Goal: Task Accomplishment & Management: Manage account settings

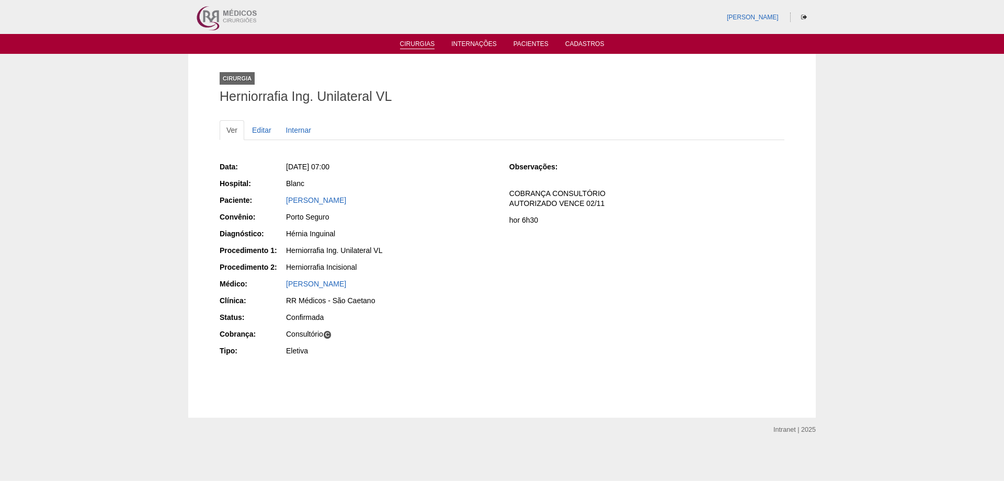
click at [436, 43] on li "Cirurgias" at bounding box center [418, 43] width 50 height 8
click at [421, 45] on link "Cirurgias" at bounding box center [417, 44] width 35 height 9
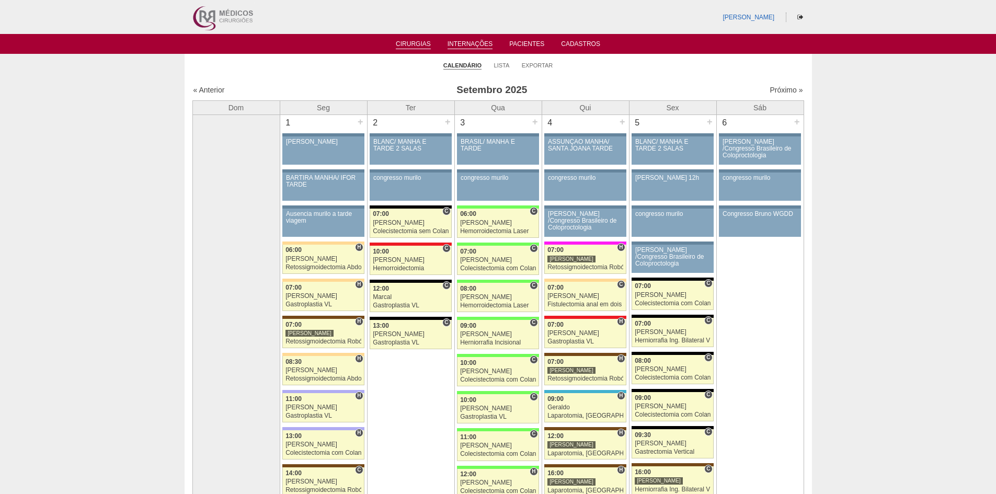
click at [459, 47] on link "Internações" at bounding box center [470, 44] width 45 height 9
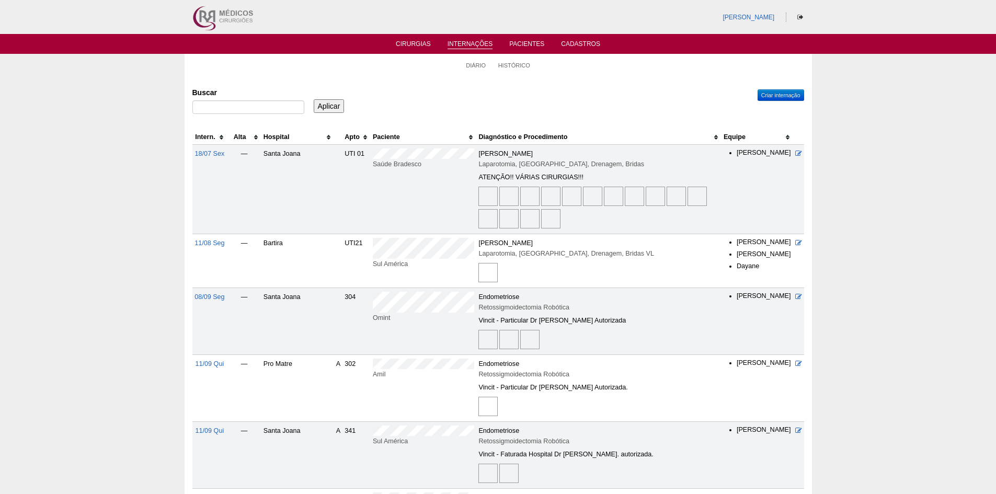
click at [285, 137] on th "Hospital" at bounding box center [297, 137] width 73 height 15
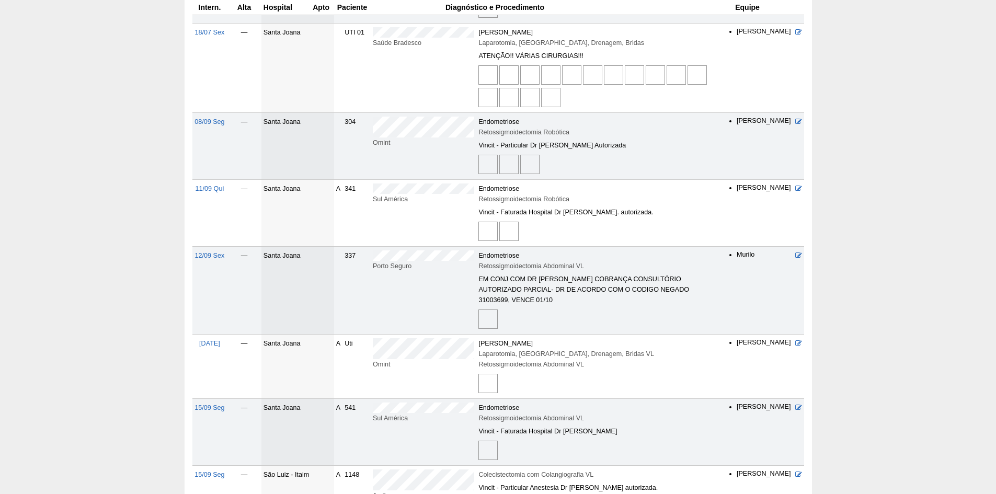
scroll to position [1066, 0]
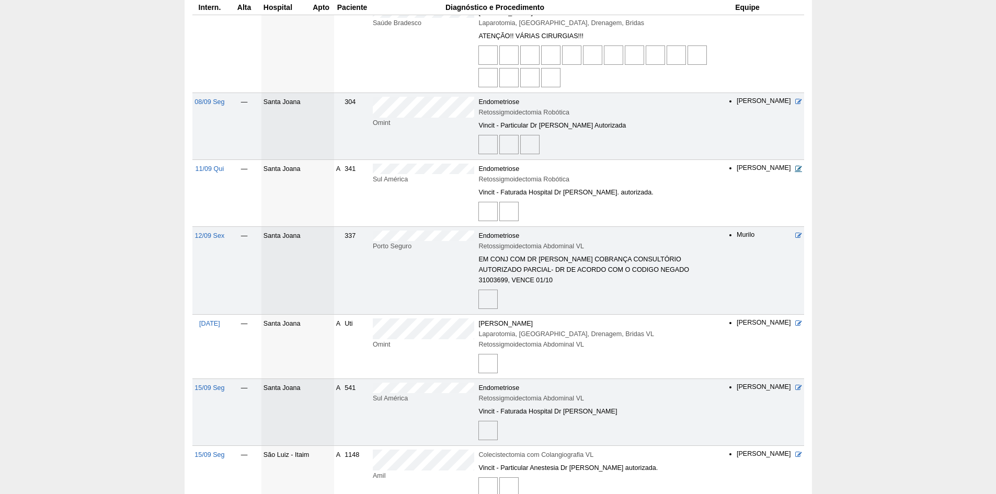
click at [796, 165] on icon at bounding box center [798, 168] width 7 height 7
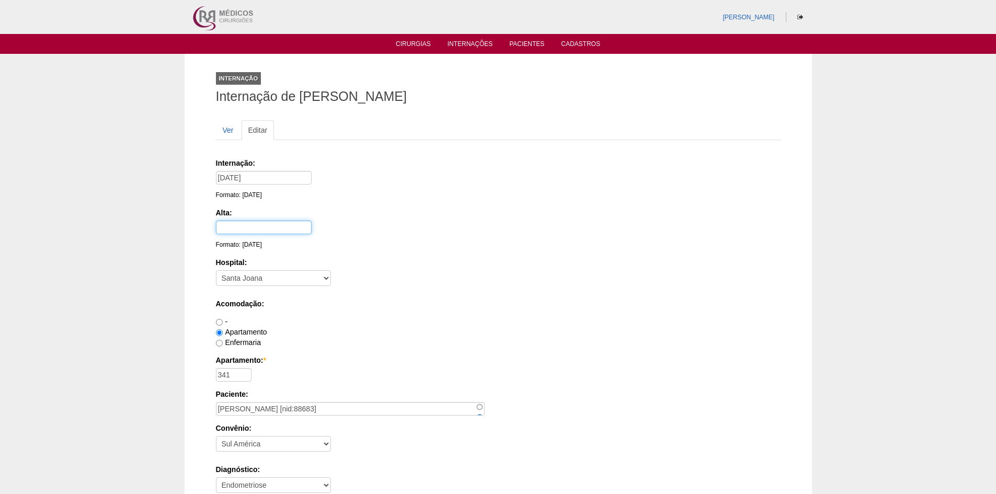
click at [272, 224] on input "text" at bounding box center [264, 228] width 96 height 14
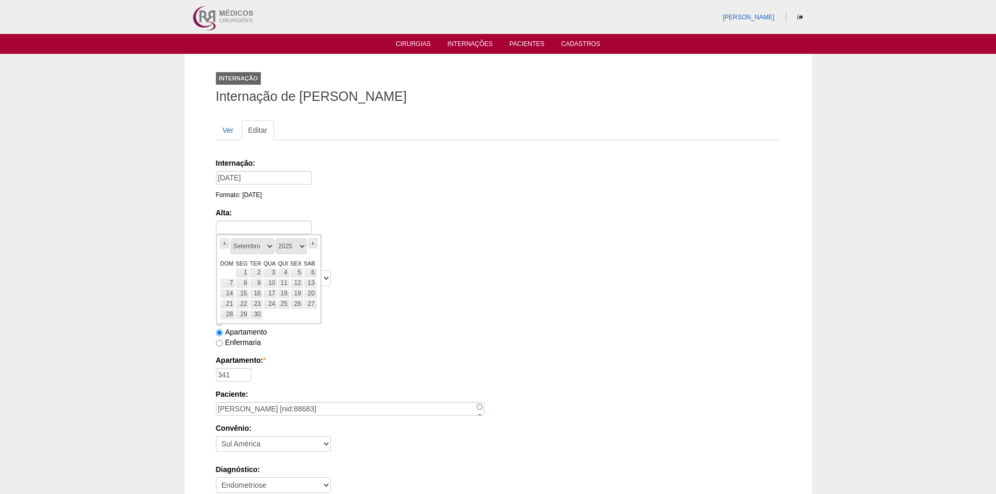
click at [224, 271] on td at bounding box center [228, 273] width 16 height 10
click at [245, 294] on link "15" at bounding box center [242, 294] width 14 height 10
type input "15/09/2025"
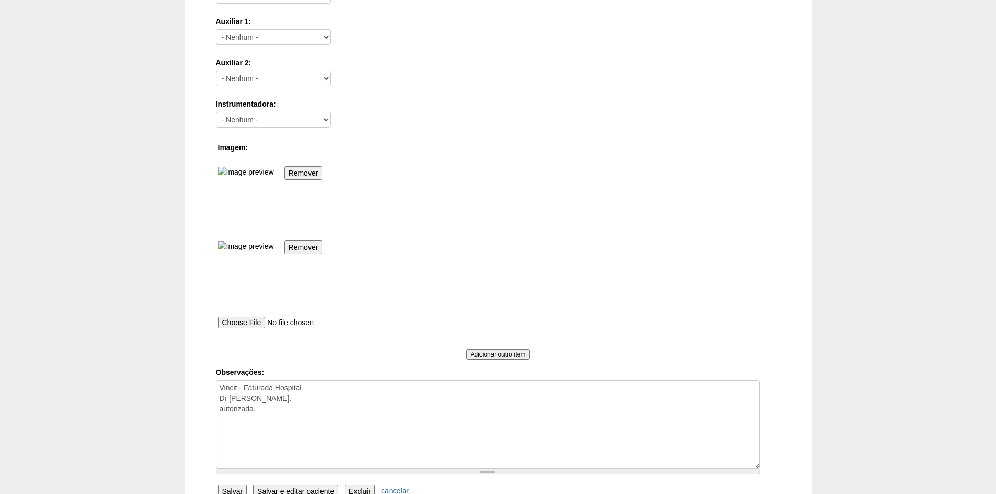
scroll to position [721, 0]
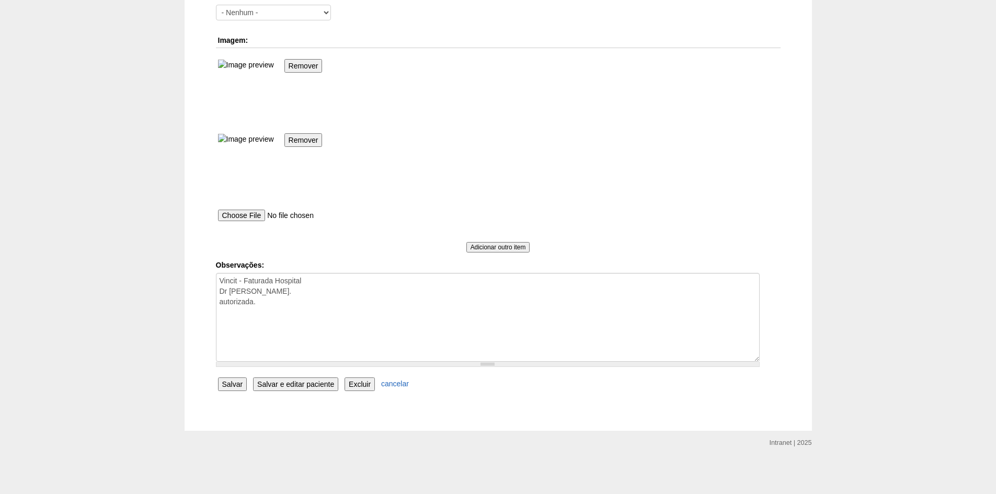
click at [231, 386] on input "Salvar" at bounding box center [232, 385] width 29 height 14
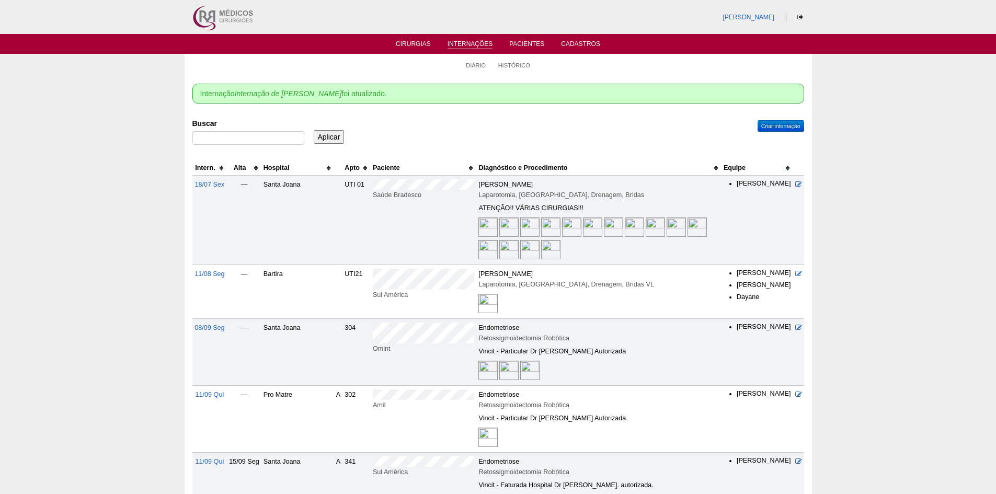
click at [278, 168] on th "Hospital" at bounding box center [297, 168] width 73 height 15
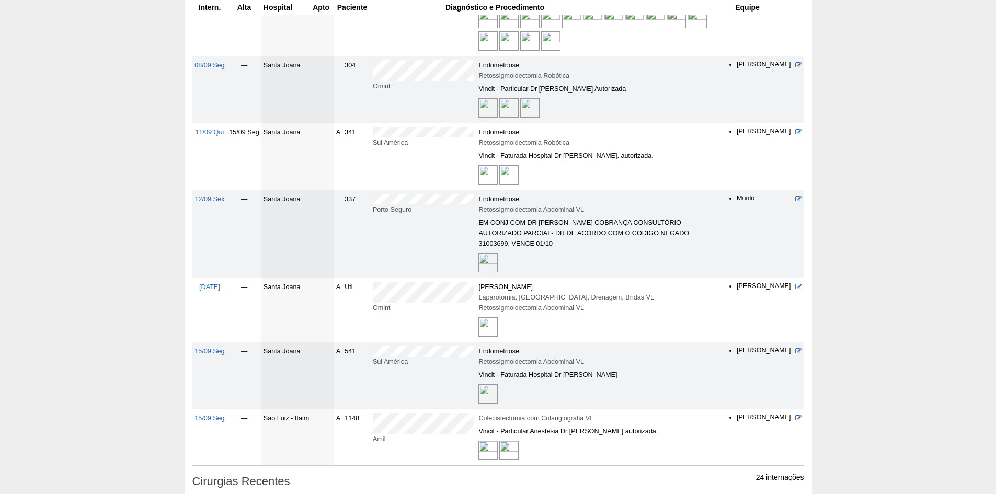
scroll to position [1150, 0]
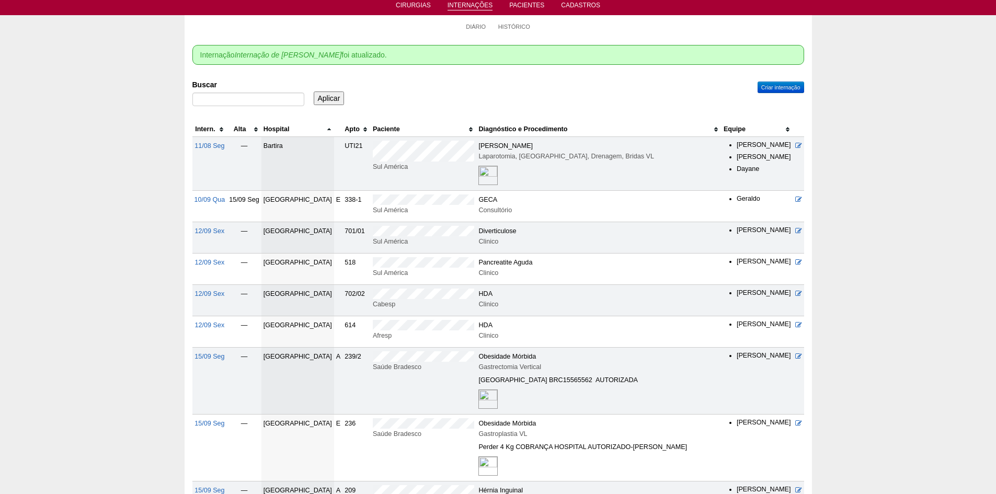
scroll to position [0, 0]
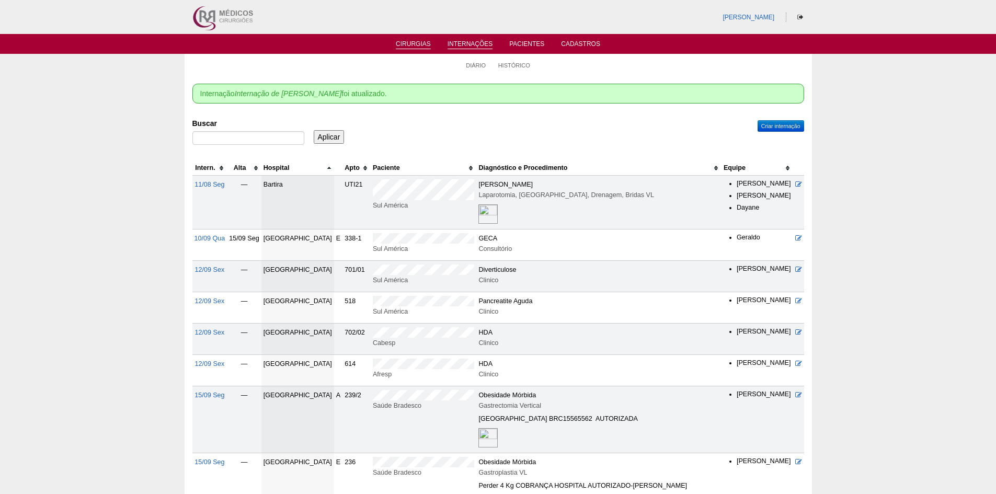
click at [416, 41] on link "Cirurgias" at bounding box center [413, 44] width 35 height 9
